Goal: Navigation & Orientation: Find specific page/section

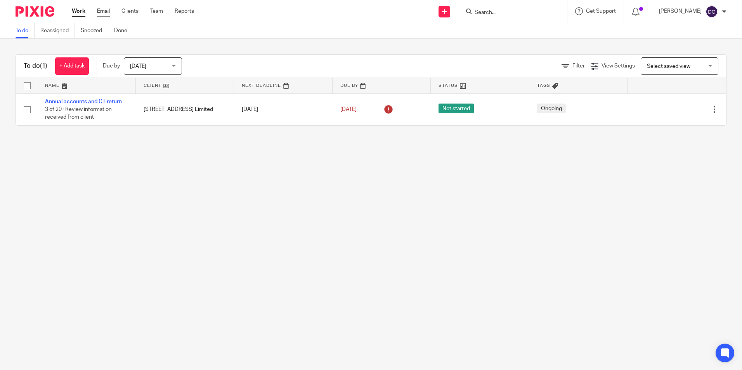
click at [104, 12] on link "Email" at bounding box center [103, 11] width 13 height 8
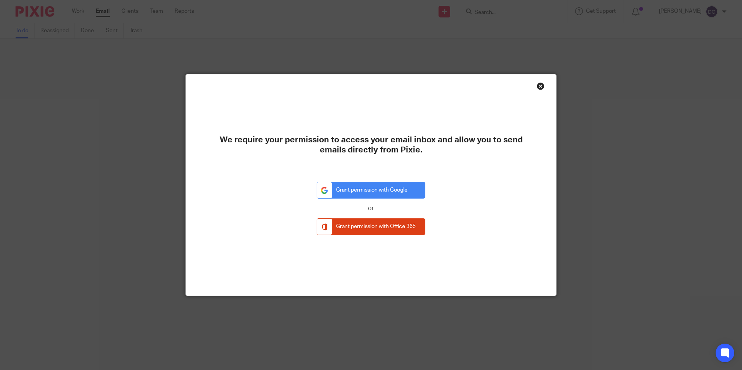
click at [540, 85] on div "Close this dialog window" at bounding box center [541, 86] width 8 height 8
